Goal: Information Seeking & Learning: Learn about a topic

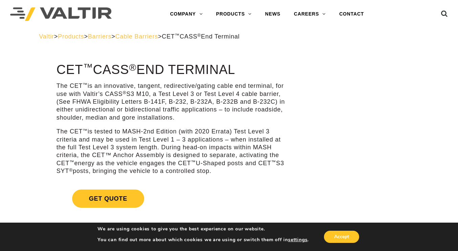
scroll to position [4, 0]
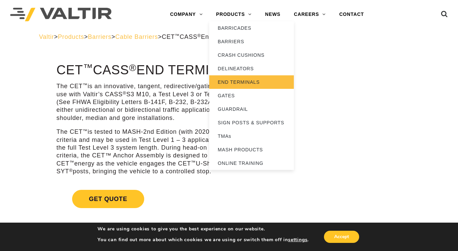
click at [236, 82] on link "END TERMINALS" at bounding box center [251, 82] width 85 height 14
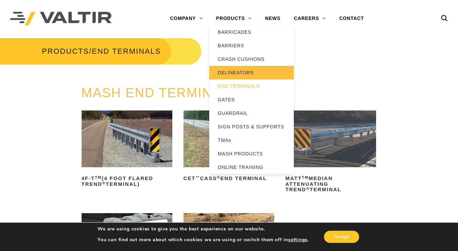
click at [233, 70] on link "DELINEATORS" at bounding box center [251, 73] width 85 height 14
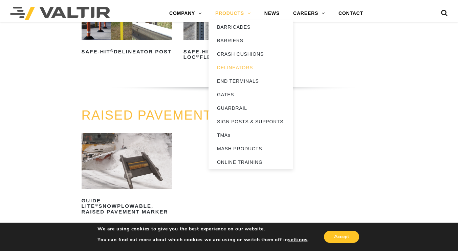
scroll to position [270, 0]
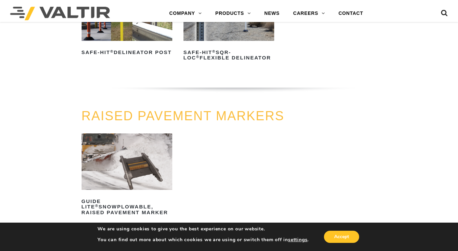
click at [405, 134] on div "RAISED PAVEMENT MARKERS GUIDE LITE ® Snowplowable, Raised Pavement Marker Read …" at bounding box center [229, 186] width 458 height 155
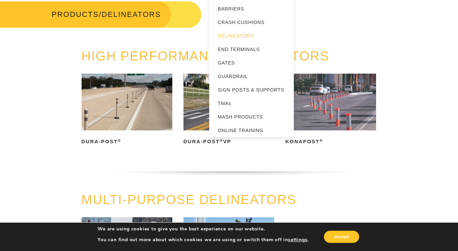
scroll to position [0, 0]
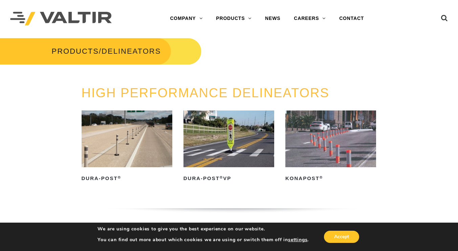
click at [50, 186] on div "HIGH PERFORMANCE DELINEATORS Dura-Post ® Read more Dura-Post ® VP Read more Kon…" at bounding box center [229, 158] width 458 height 144
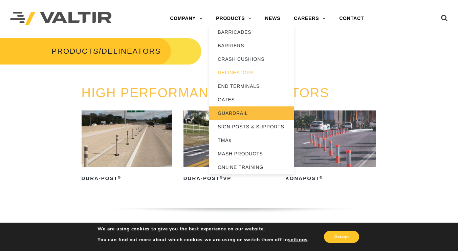
click at [230, 110] on link "GUARDRAIL" at bounding box center [251, 114] width 85 height 14
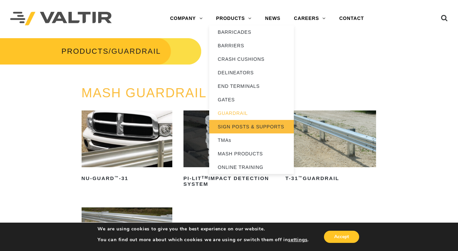
click at [247, 127] on link "SIGN POSTS & SUPPORTS" at bounding box center [251, 127] width 85 height 14
